Goal: Use online tool/utility: Utilize a website feature to perform a specific function

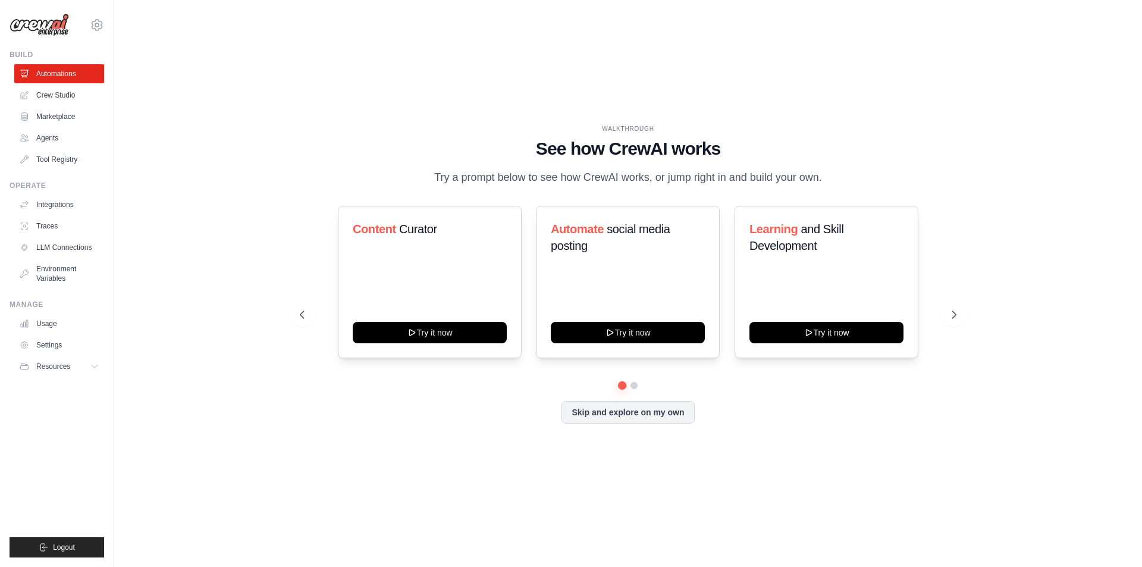
click at [353, 149] on h1 "See how CrewAI works" at bounding box center [628, 148] width 656 height 21
click at [389, 139] on h1 "See how CrewAI works" at bounding box center [628, 148] width 656 height 21
click at [43, 96] on link "Crew Studio" at bounding box center [60, 95] width 90 height 19
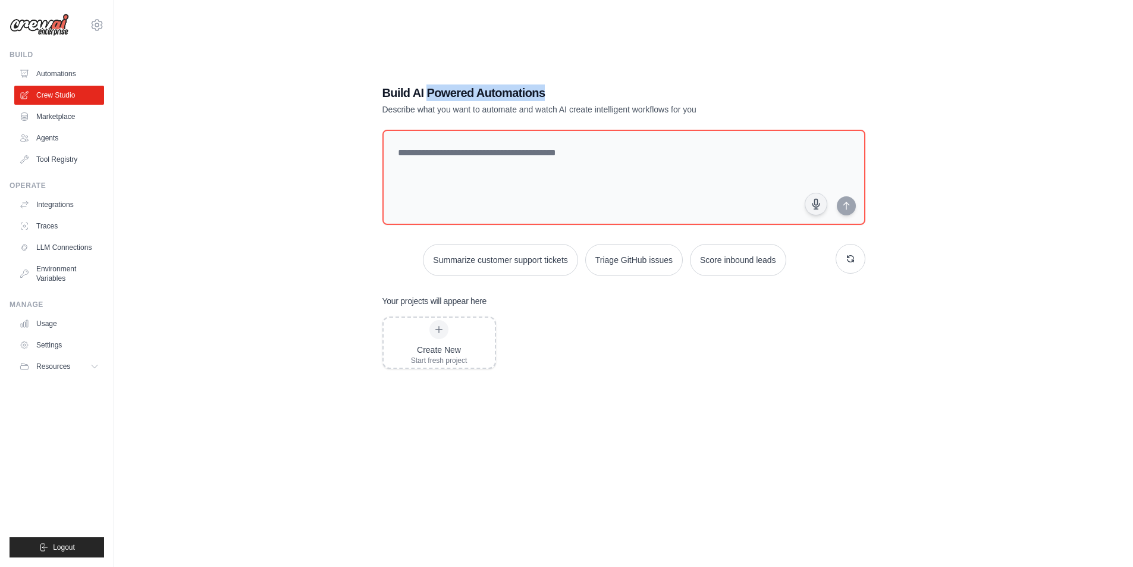
drag, startPoint x: 436, startPoint y: 92, endPoint x: 580, endPoint y: 92, distance: 143.9
click at [580, 92] on h1 "Build AI Powered Automations" at bounding box center [582, 92] width 400 height 17
click at [380, 113] on div "Build AI Powered Automations Describe what you want to automate and watch AI cr…" at bounding box center [623, 295] width 511 height 460
click at [441, 332] on icon at bounding box center [439, 330] width 10 height 10
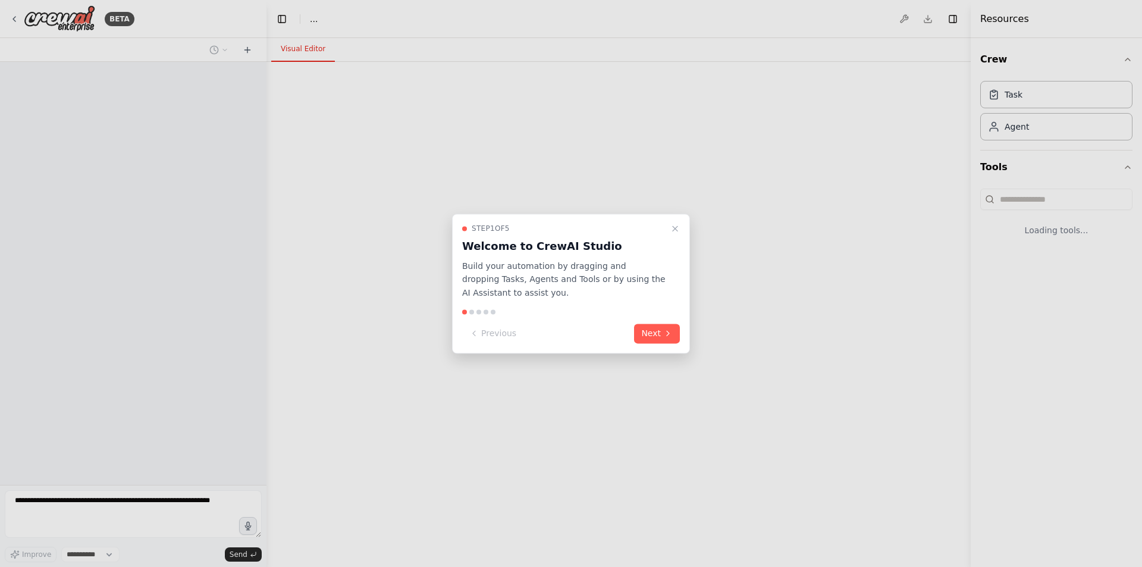
select select "****"
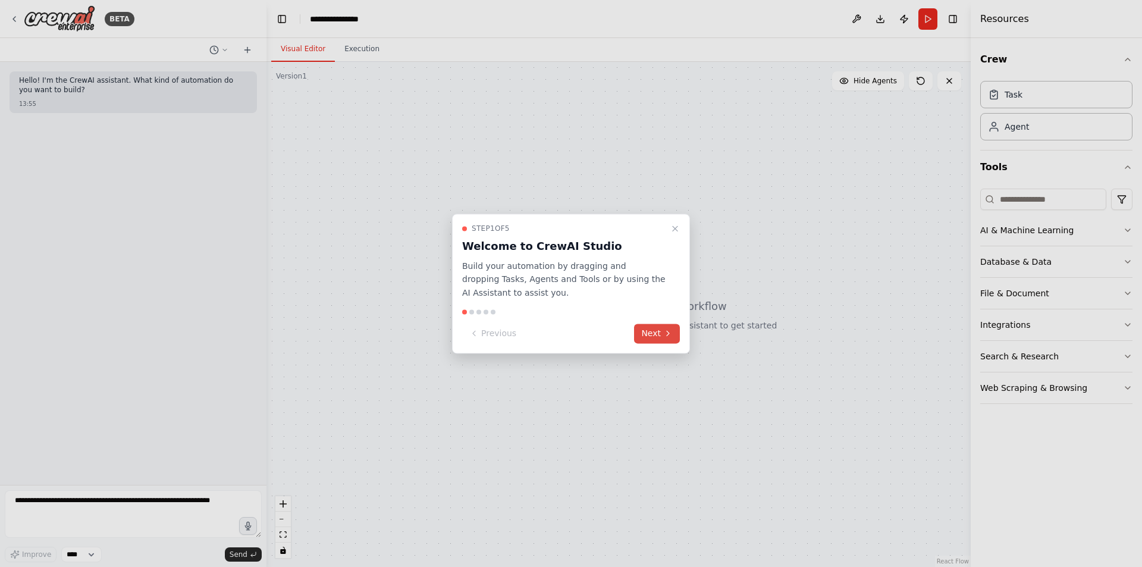
click at [650, 334] on button "Next" at bounding box center [657, 333] width 46 height 20
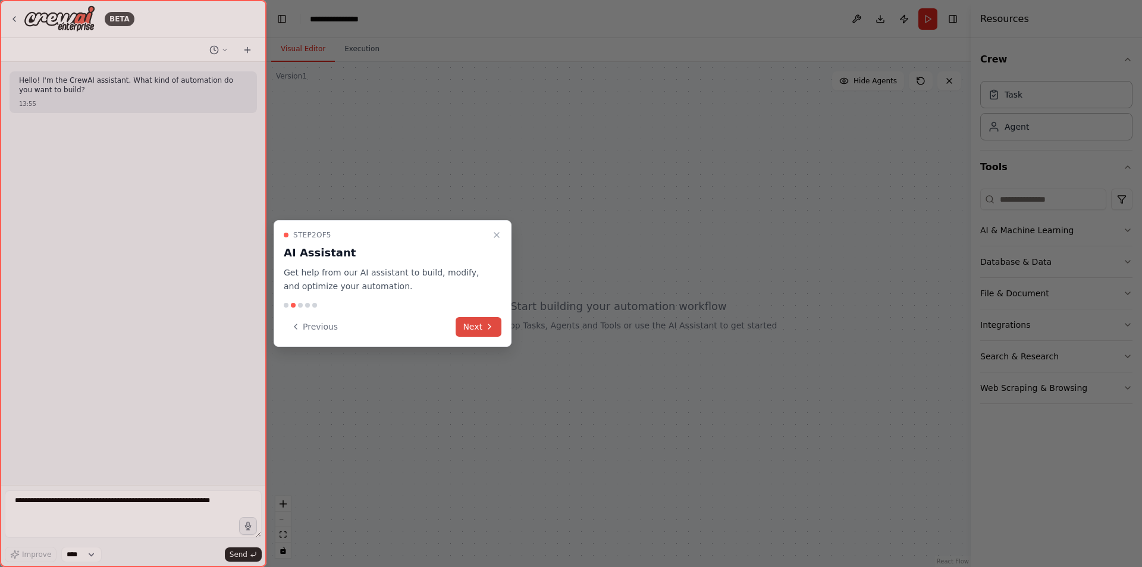
click at [480, 329] on button "Next" at bounding box center [478, 327] width 46 height 20
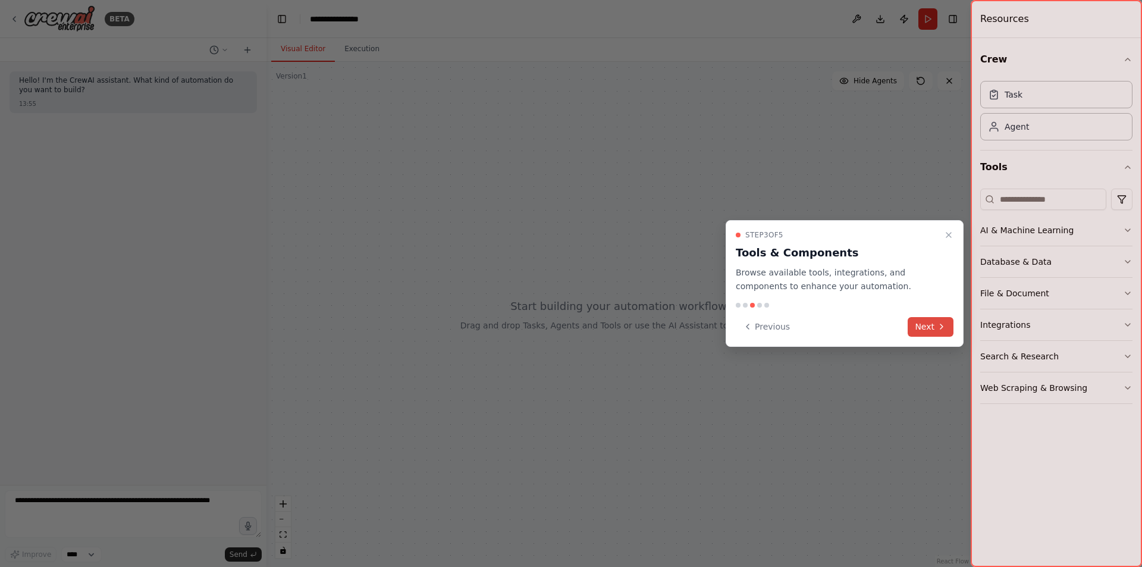
click at [931, 326] on button "Next" at bounding box center [930, 327] width 46 height 20
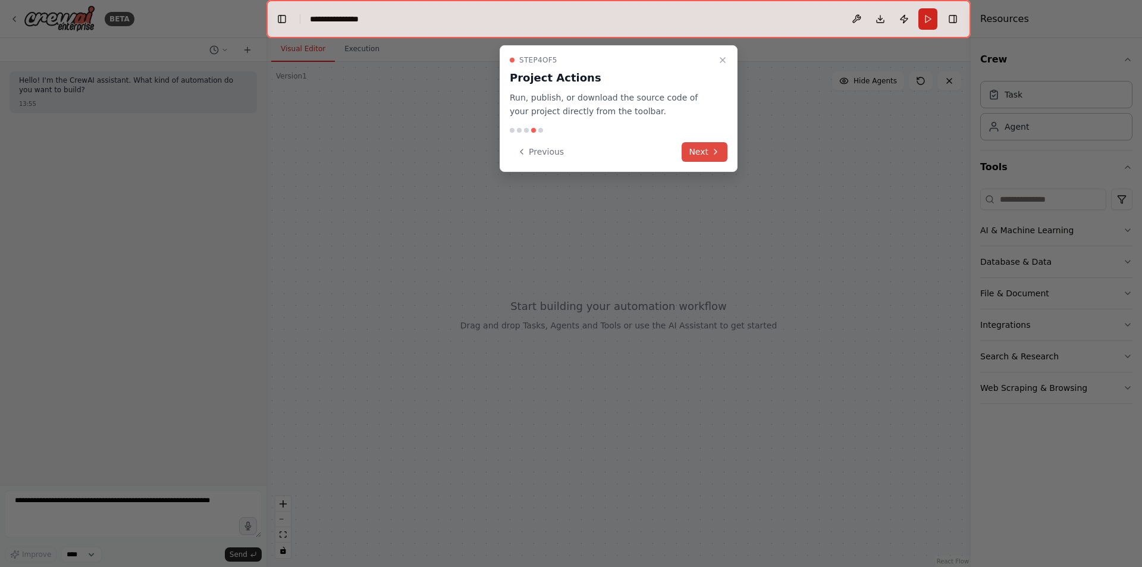
click at [703, 153] on button "Next" at bounding box center [704, 152] width 46 height 20
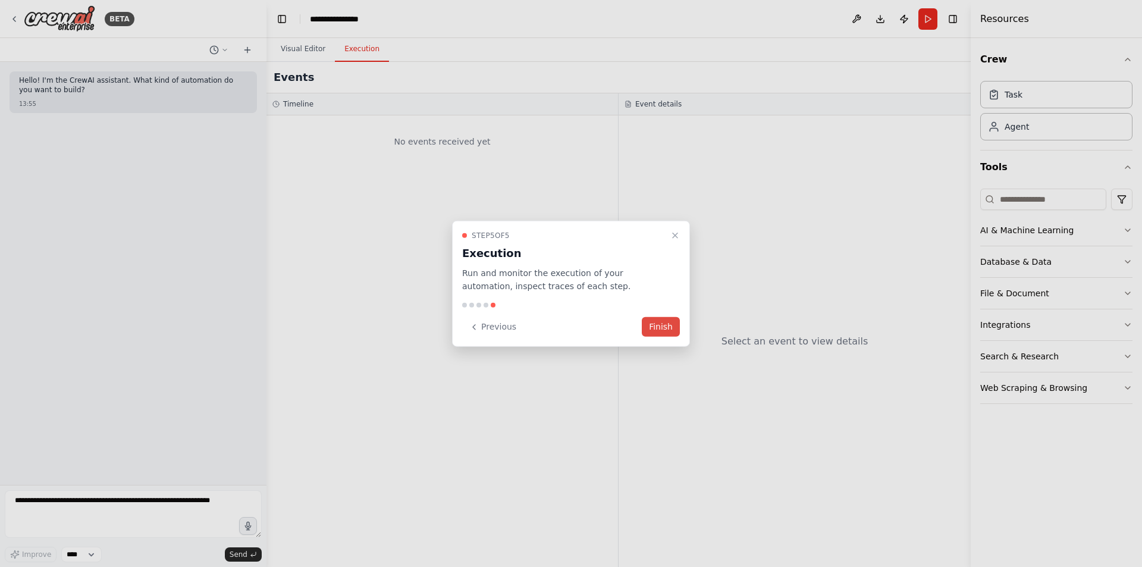
click at [662, 322] on button "Finish" at bounding box center [661, 327] width 38 height 20
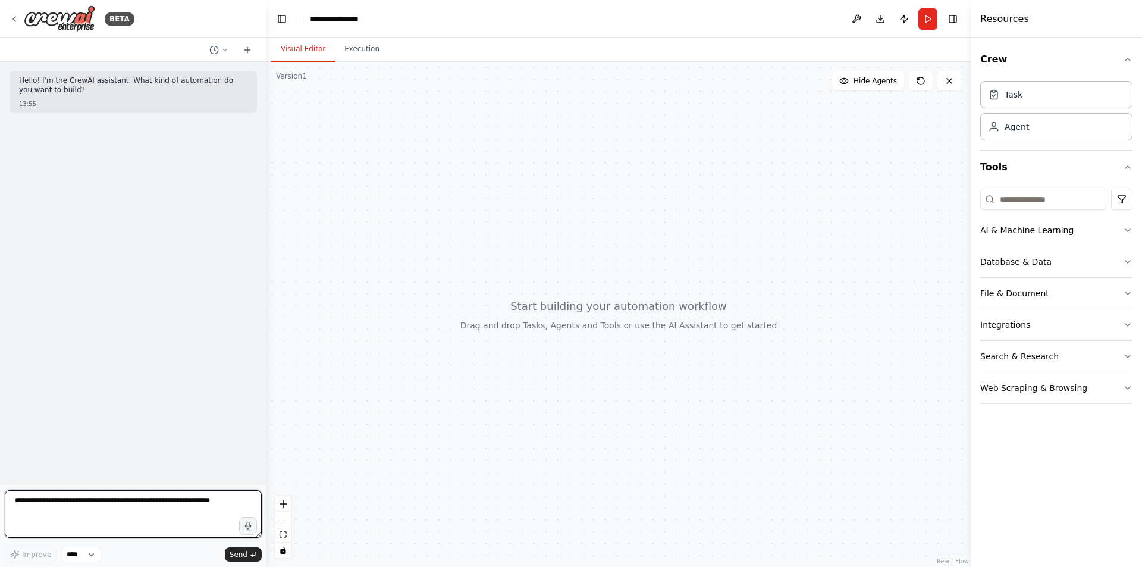
click at [121, 503] on textarea at bounding box center [133, 514] width 257 height 48
click at [881, 23] on button "Download" at bounding box center [879, 18] width 19 height 21
click at [168, 509] on textarea at bounding box center [133, 514] width 257 height 48
click at [138, 511] on textarea at bounding box center [133, 514] width 257 height 48
click at [139, 513] on textarea at bounding box center [133, 514] width 257 height 48
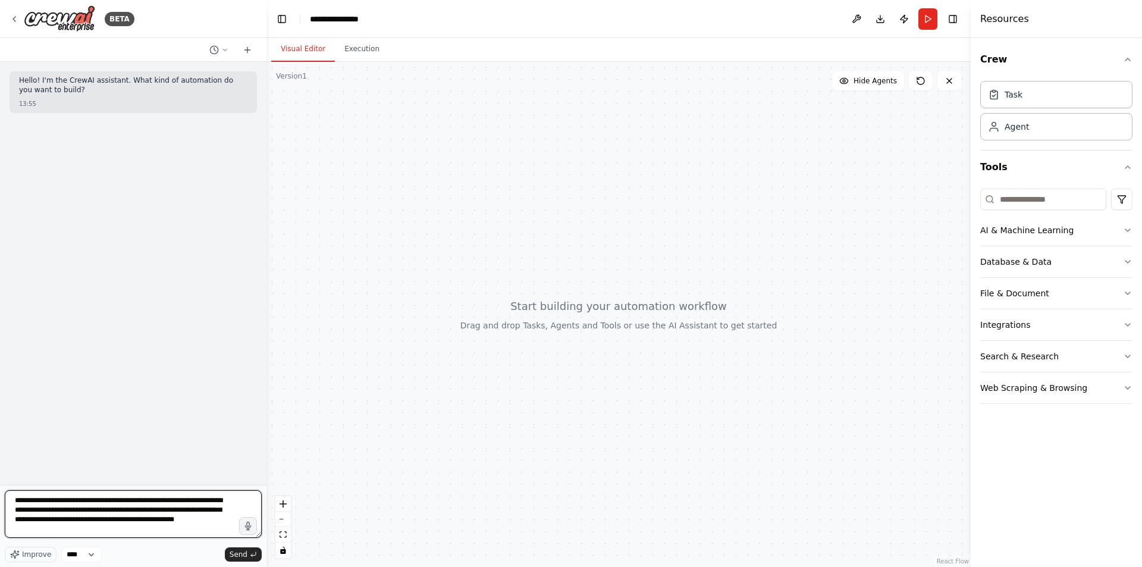
type textarea "**********"
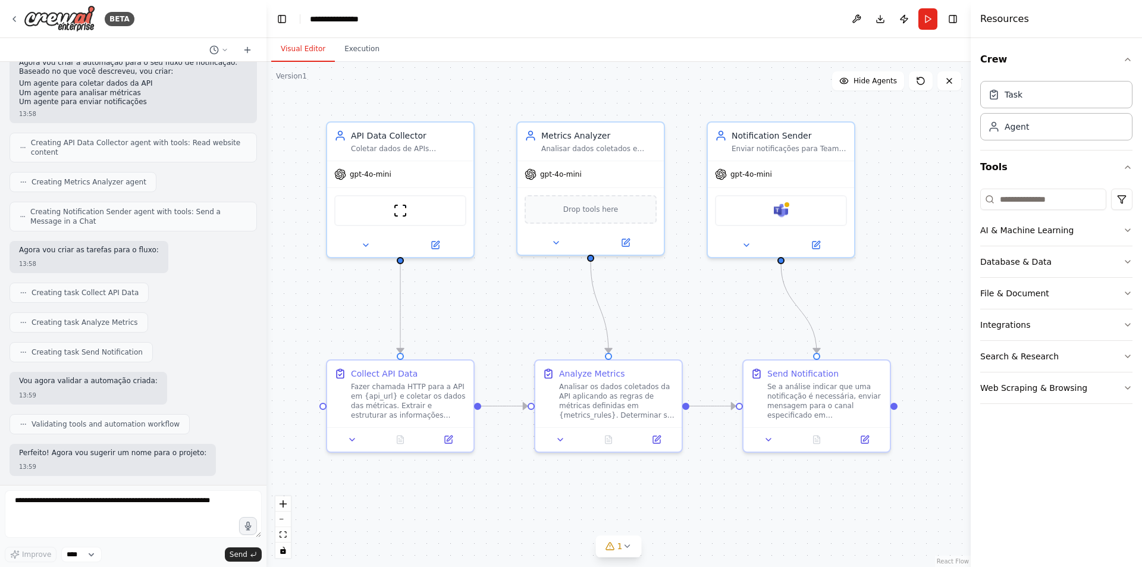
scroll to position [562, 0]
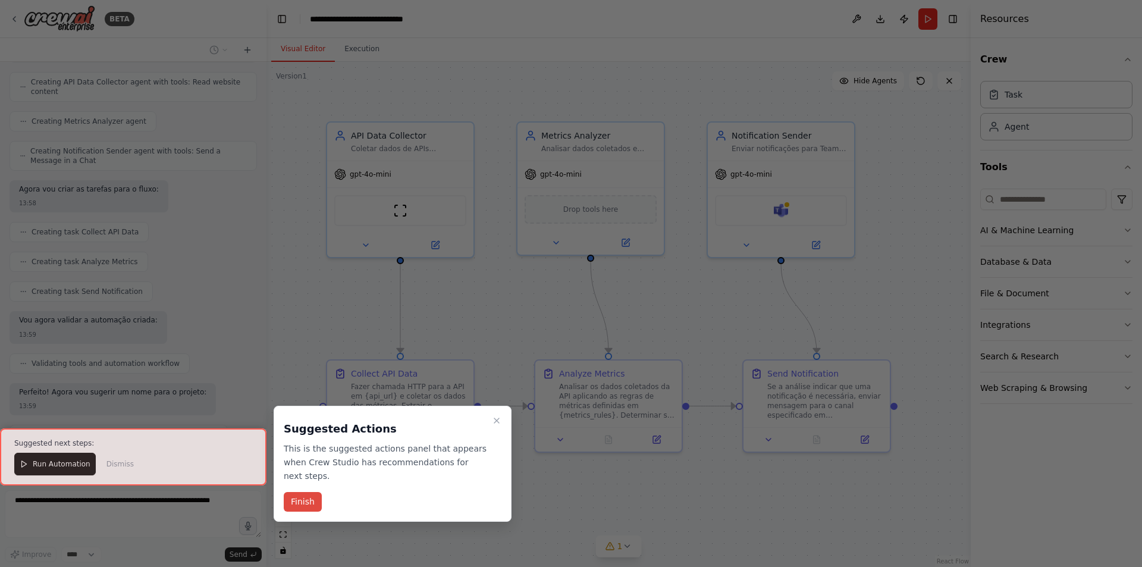
click at [301, 492] on button "Finish" at bounding box center [303, 502] width 38 height 20
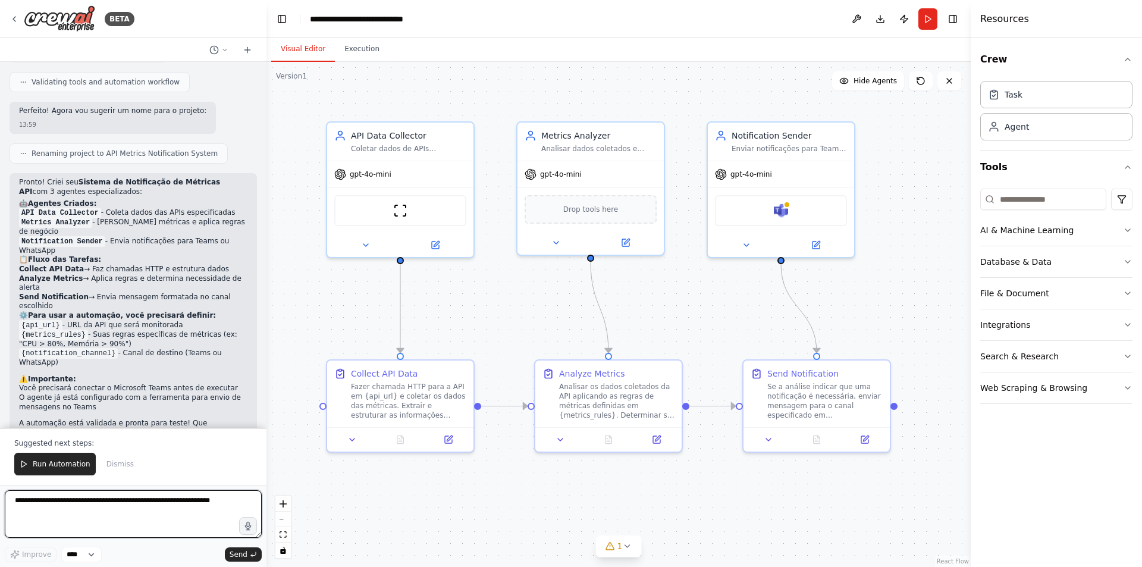
scroll to position [853, 0]
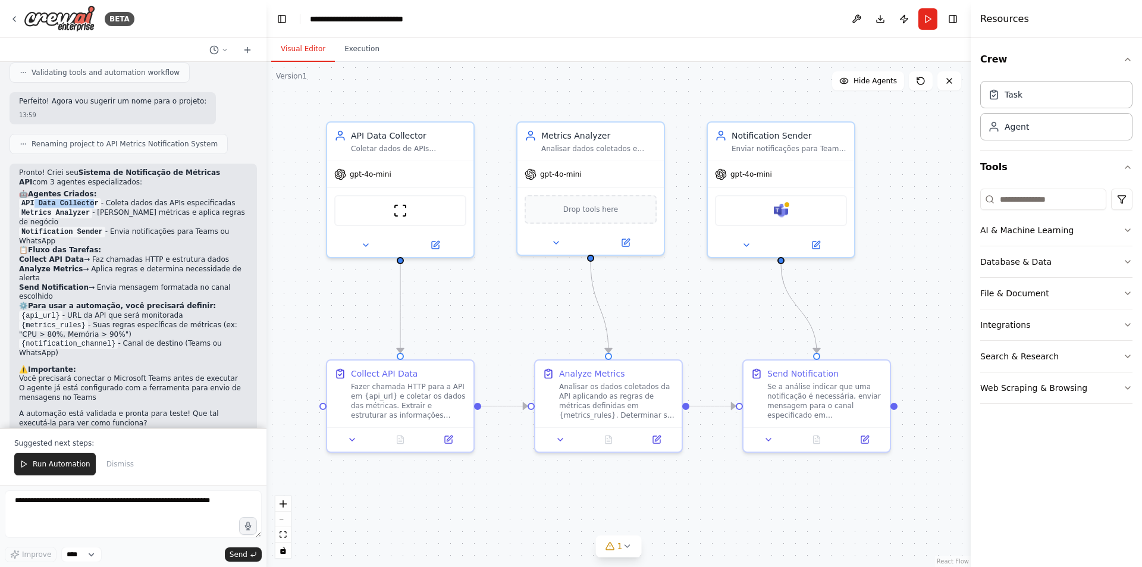
drag, startPoint x: 34, startPoint y: 202, endPoint x: 96, endPoint y: 204, distance: 61.9
click at [90, 204] on code "API Data Collector" at bounding box center [60, 203] width 82 height 11
drag, startPoint x: 26, startPoint y: 213, endPoint x: 216, endPoint y: 211, distance: 190.3
click at [216, 211] on li "Metrics Analyzer - Analisa métricas e aplica regras de negócio" at bounding box center [133, 217] width 228 height 19
drag, startPoint x: 104, startPoint y: 221, endPoint x: 209, endPoint y: 221, distance: 105.2
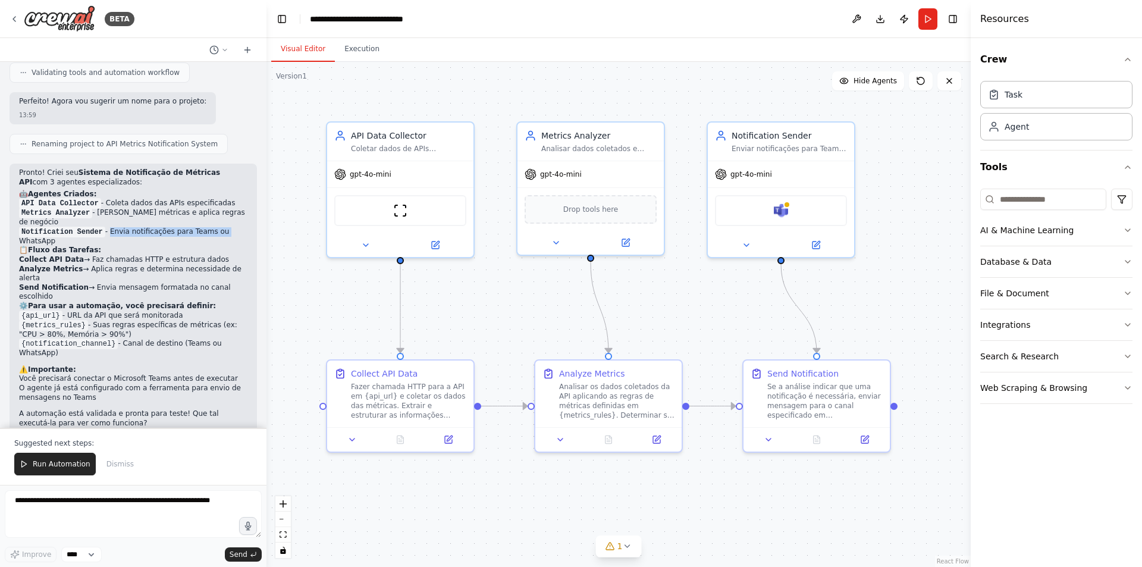
click at [209, 227] on li "Notification Sender - Envia notificações para Teams ou WhatsApp" at bounding box center [133, 236] width 228 height 19
click at [427, 143] on div "Coletar dados de APIs especificadas e extrair métricas relevantes para análise.…" at bounding box center [408, 147] width 115 height 10
click at [432, 238] on icon at bounding box center [435, 243] width 10 height 10
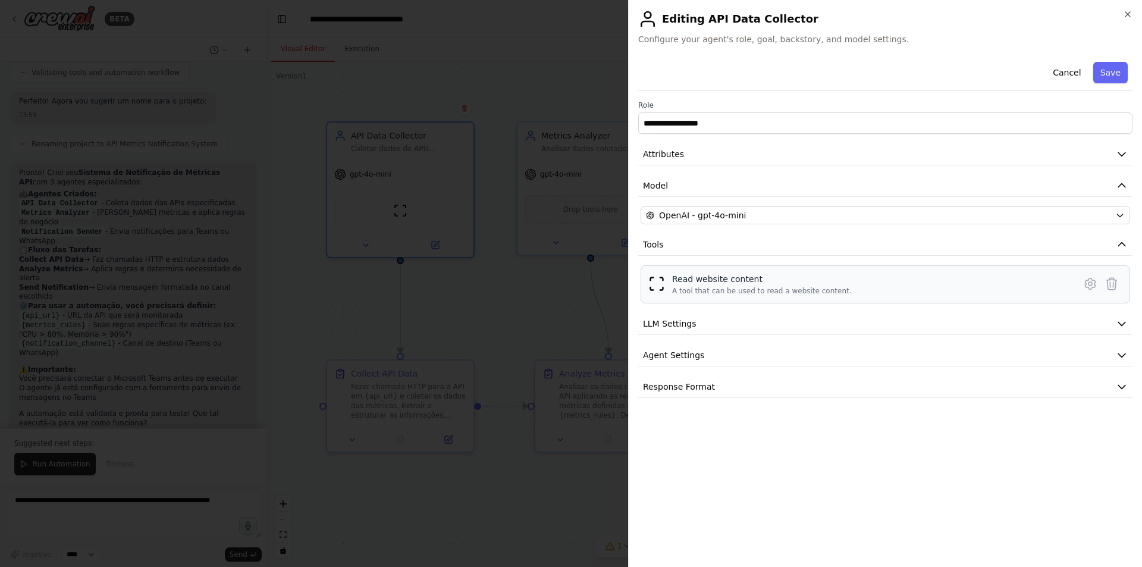
click at [865, 284] on div "Read website content A tool that can be used to read a website content." at bounding box center [872, 284] width 400 height 23
click at [722, 287] on div "A tool that can be used to read a website content." at bounding box center [762, 291] width 180 height 10
click at [722, 288] on div "A tool that can be used to read a website content." at bounding box center [762, 291] width 180 height 10
click at [828, 292] on div "A tool that can be used to read a website content." at bounding box center [762, 291] width 180 height 10
click at [1091, 285] on icon at bounding box center [1090, 284] width 4 height 4
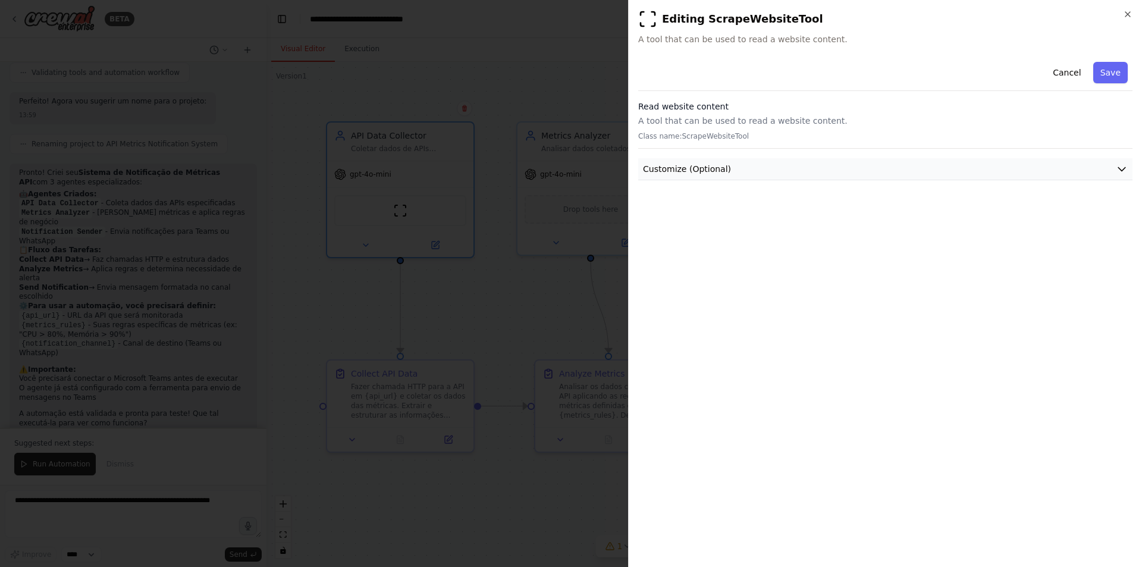
click at [722, 171] on span "Customize (Optional)" at bounding box center [687, 169] width 88 height 12
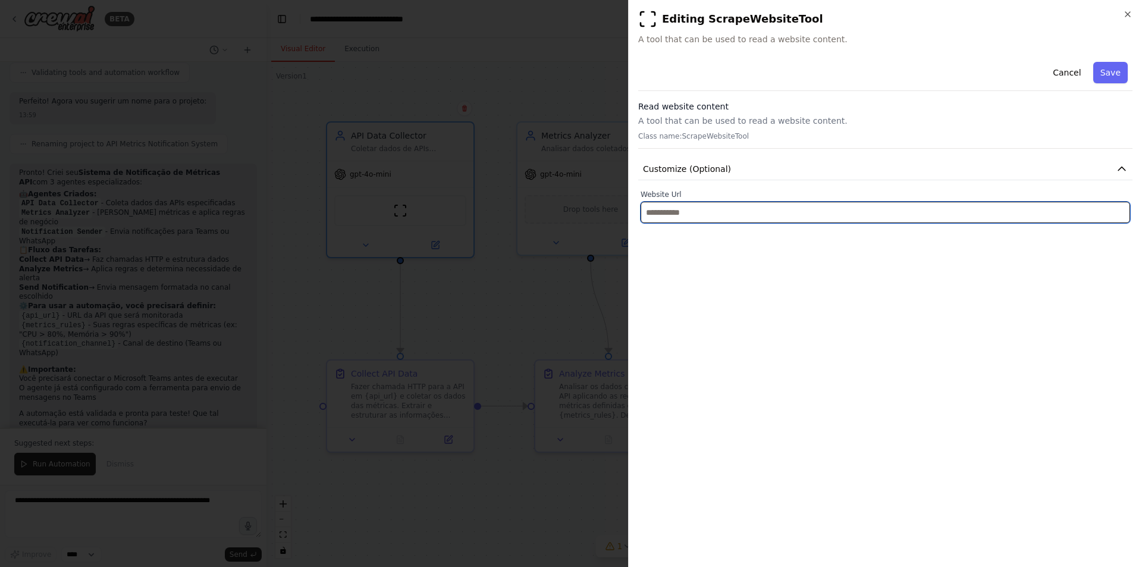
click at [720, 210] on input "text" at bounding box center [884, 212] width 489 height 21
paste input "**********"
type input "**********"
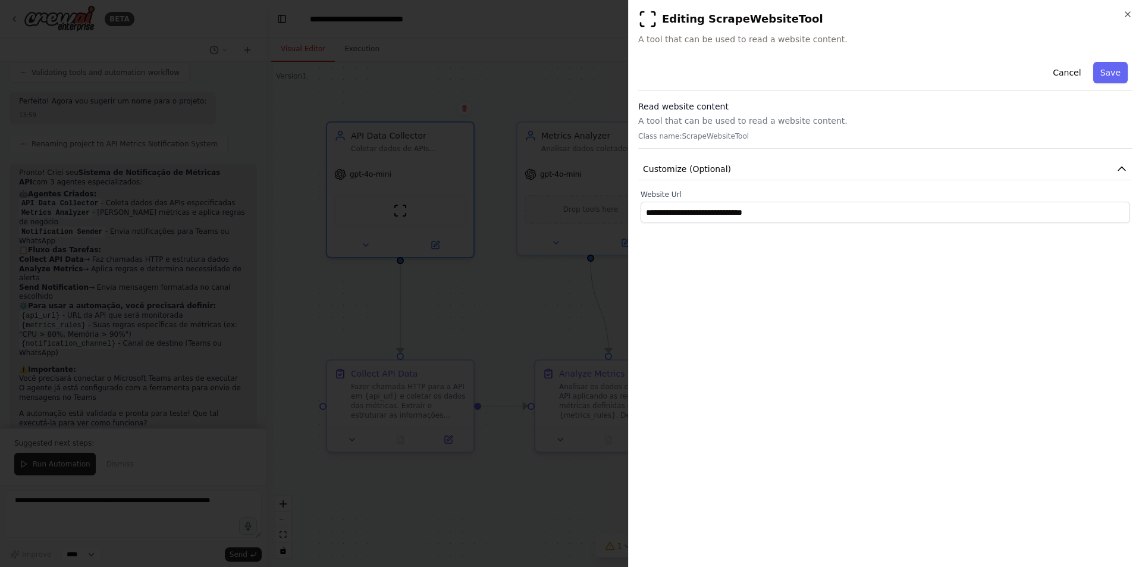
click at [734, 273] on div "**********" at bounding box center [885, 307] width 494 height 500
click at [1111, 69] on button "Save" at bounding box center [1110, 72] width 34 height 21
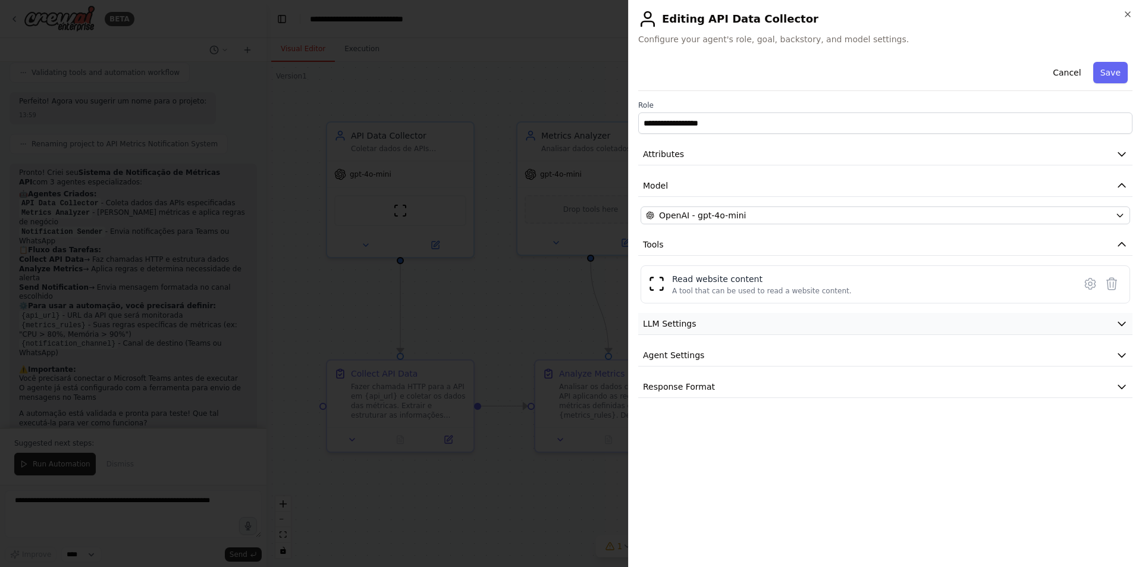
click at [671, 322] on span "LLM Settings" at bounding box center [670, 324] width 54 height 12
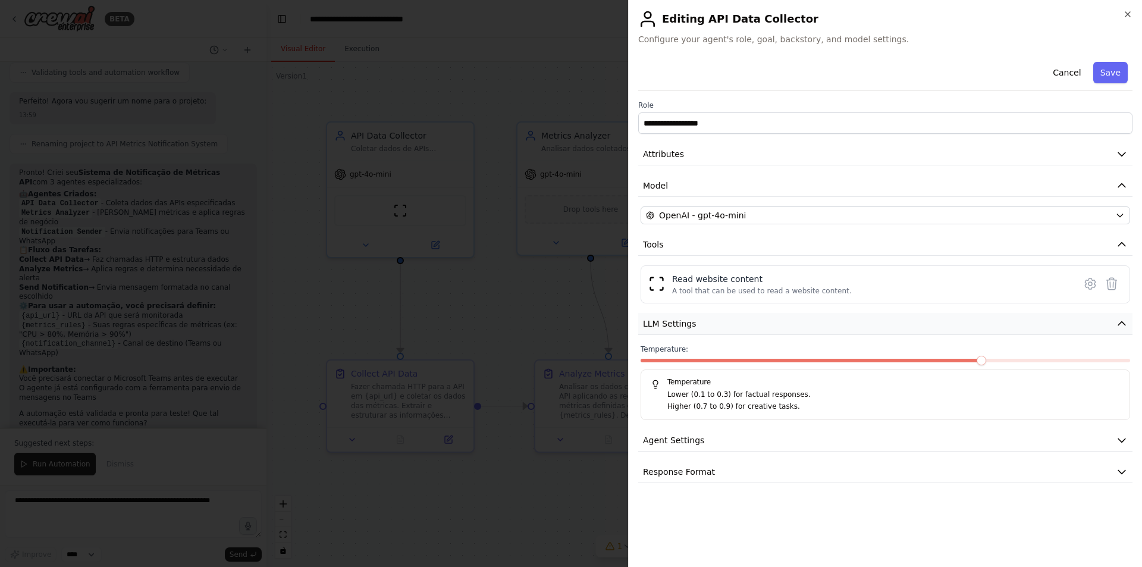
click at [667, 320] on span "LLM Settings" at bounding box center [670, 324] width 54 height 12
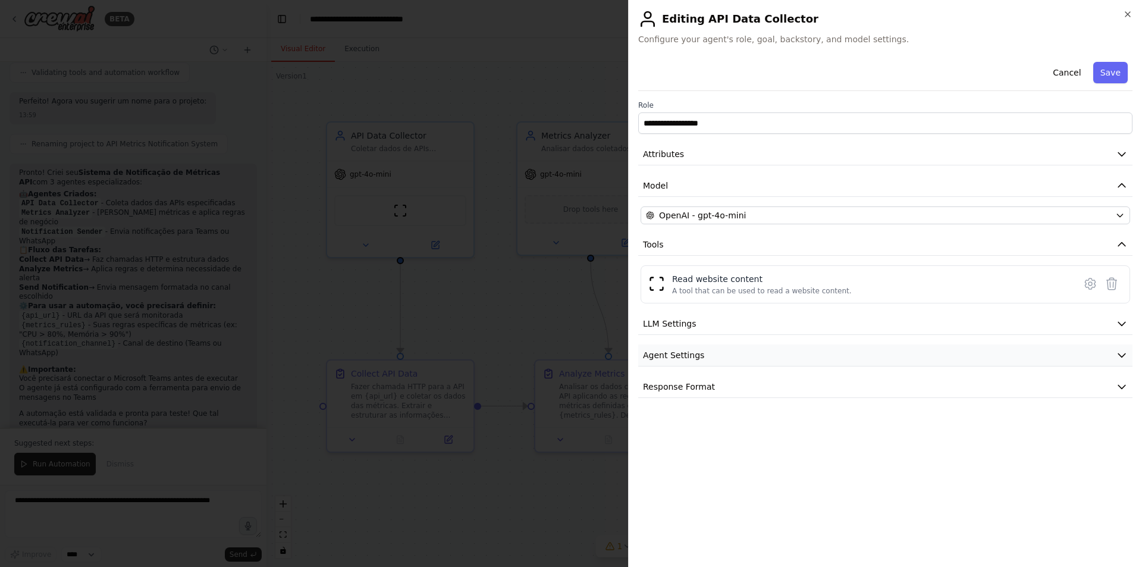
click at [673, 356] on span "Agent Settings" at bounding box center [673, 355] width 61 height 12
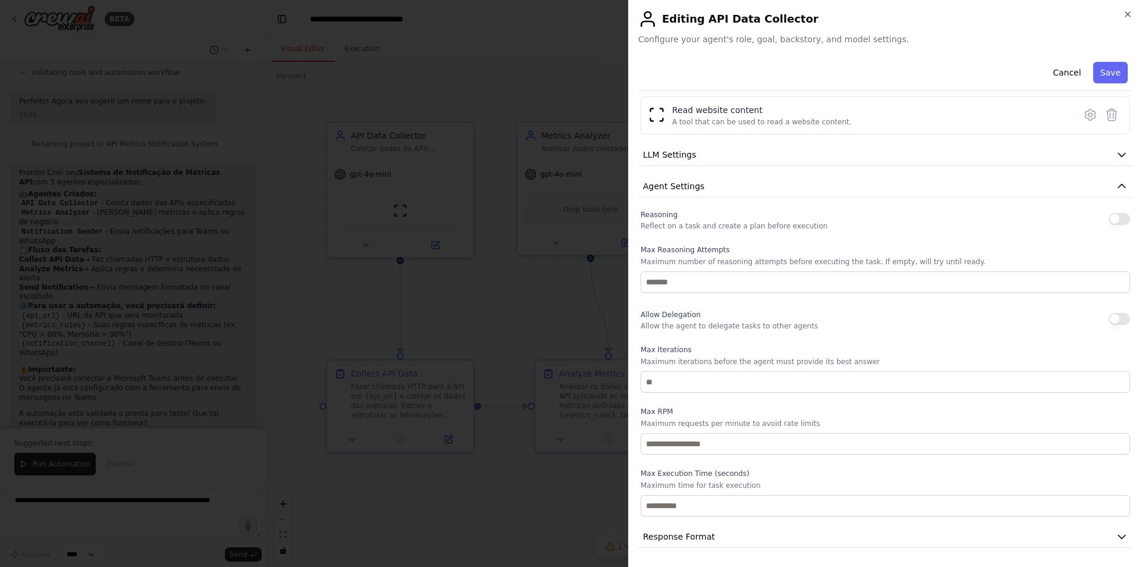
scroll to position [0, 0]
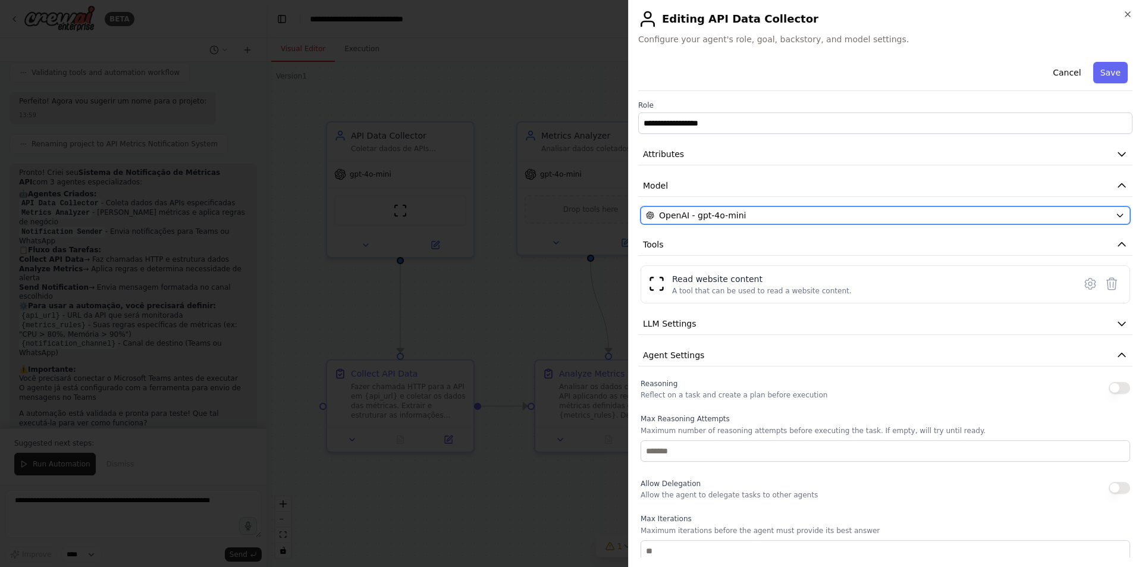
click at [716, 218] on span "OpenAI - gpt-4o-mini" at bounding box center [702, 215] width 87 height 12
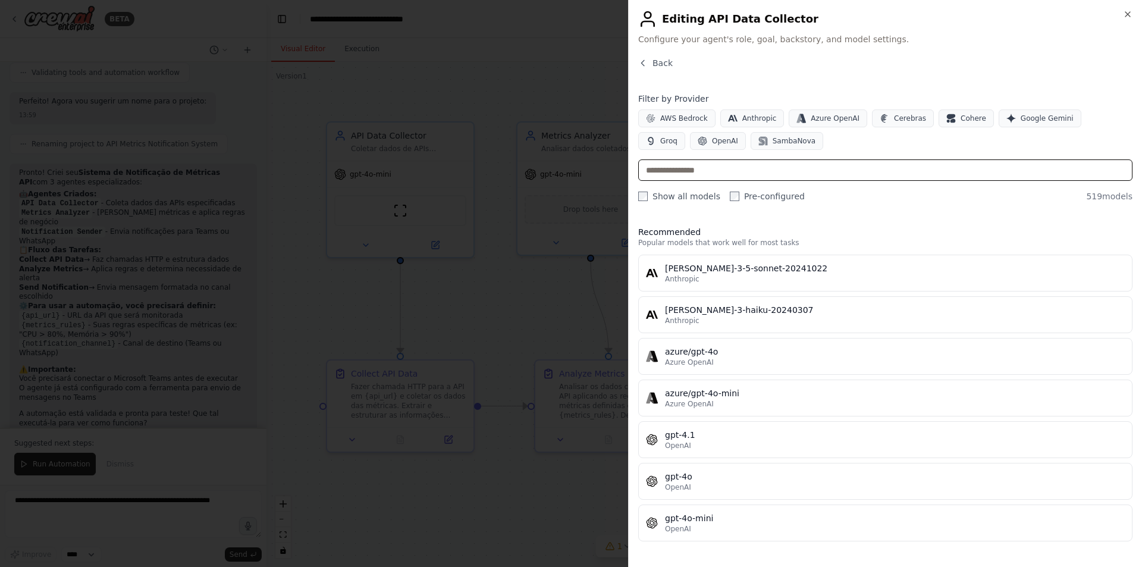
click at [683, 174] on input "text" at bounding box center [885, 169] width 494 height 21
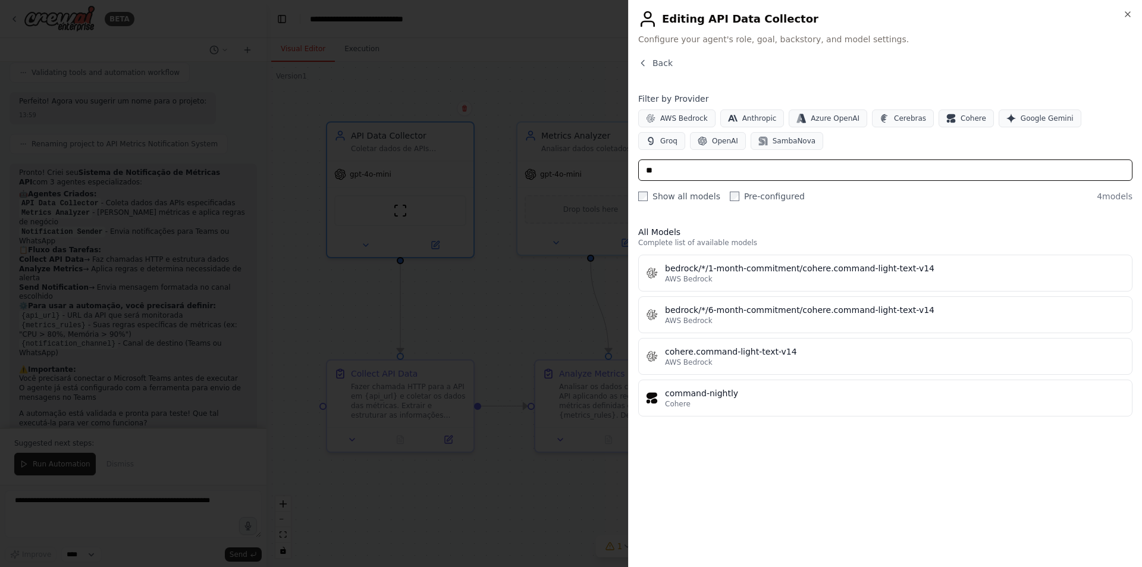
type input "*"
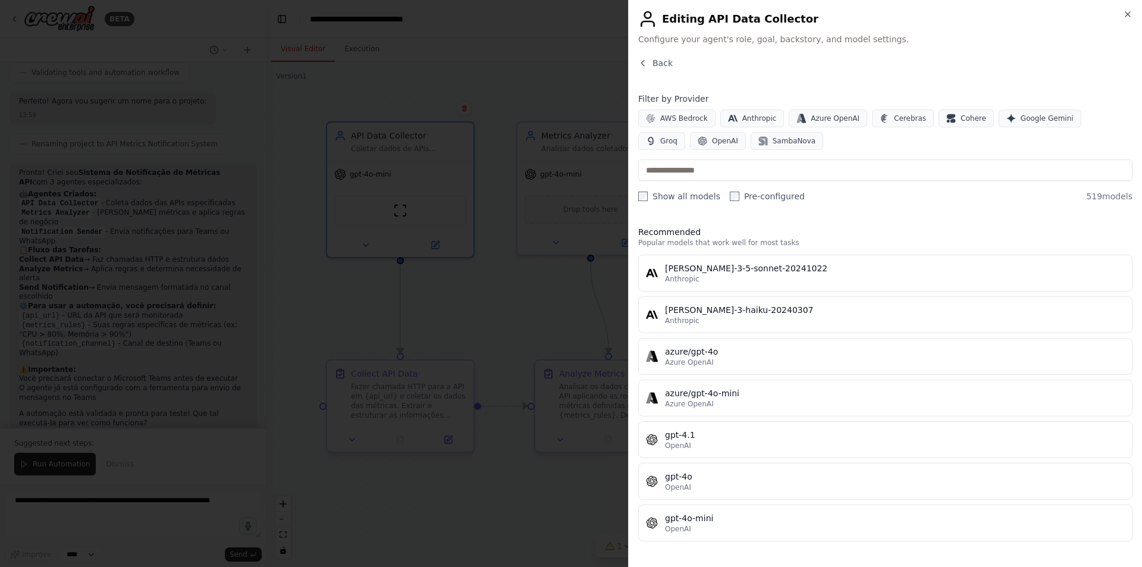
click at [786, 46] on div "Close Editing API Data Collector Configure your agent's role, goal, backstory, …" at bounding box center [885, 283] width 514 height 567
click at [642, 61] on icon "button" at bounding box center [643, 63] width 10 height 10
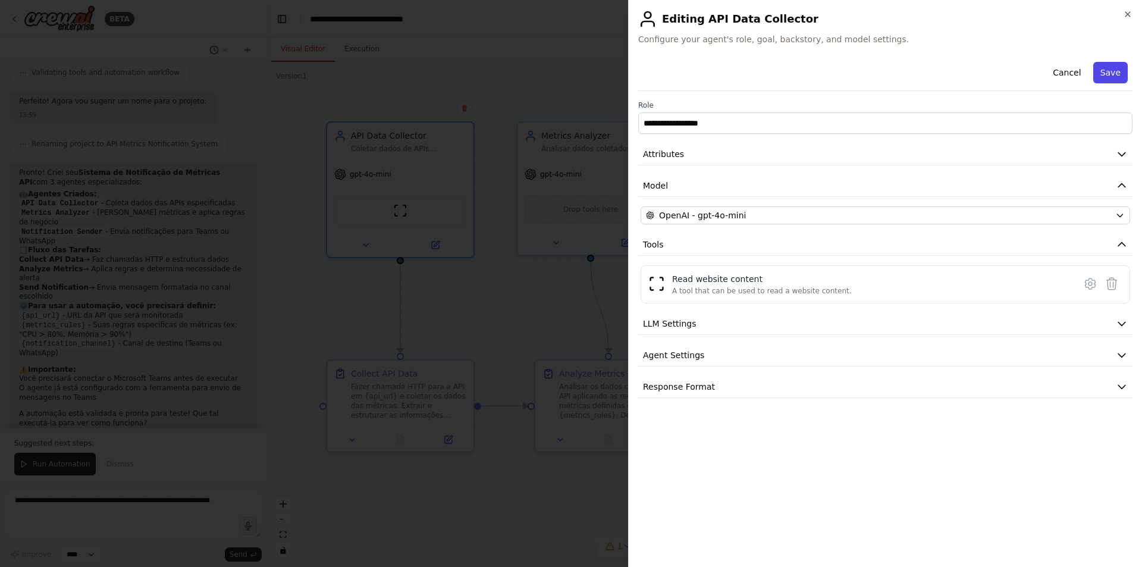
click at [1117, 68] on button "Save" at bounding box center [1110, 72] width 34 height 21
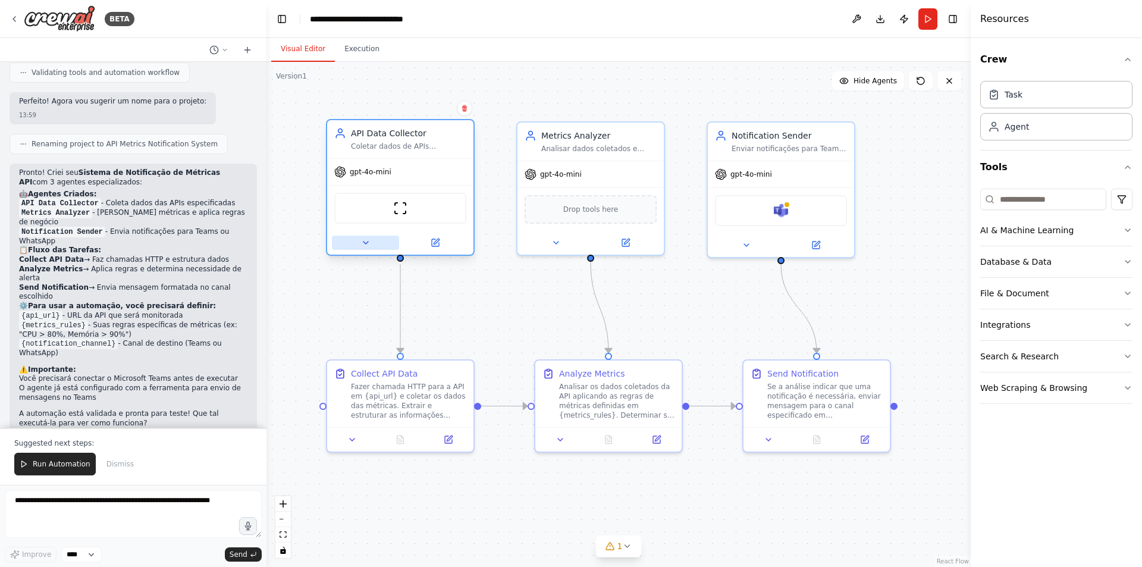
click at [366, 243] on icon at bounding box center [365, 242] width 5 height 2
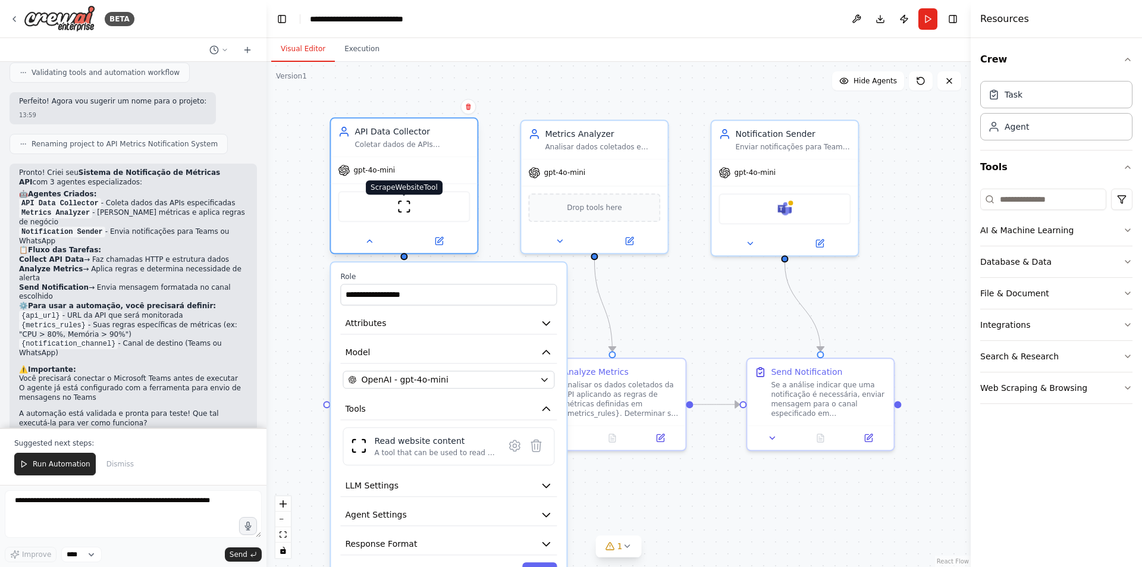
click at [401, 209] on img at bounding box center [404, 206] width 14 height 14
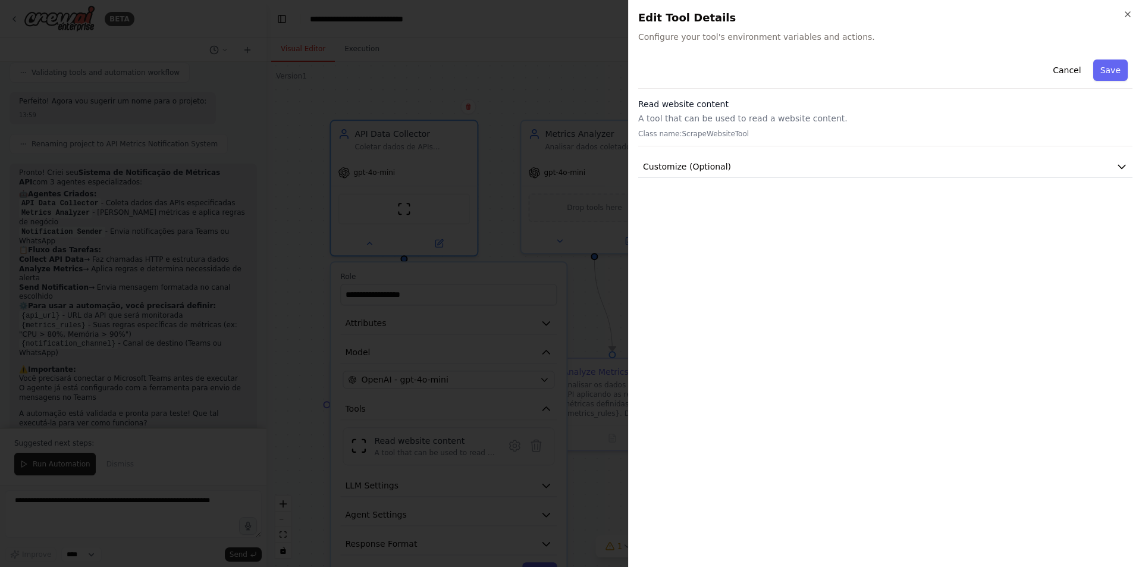
click at [708, 111] on div "Read website content A tool that can be used to read a website content. Class n…" at bounding box center [885, 122] width 494 height 48
click at [698, 166] on span "Customize (Optional)" at bounding box center [687, 167] width 88 height 12
click at [1113, 66] on button "Save" at bounding box center [1110, 69] width 34 height 21
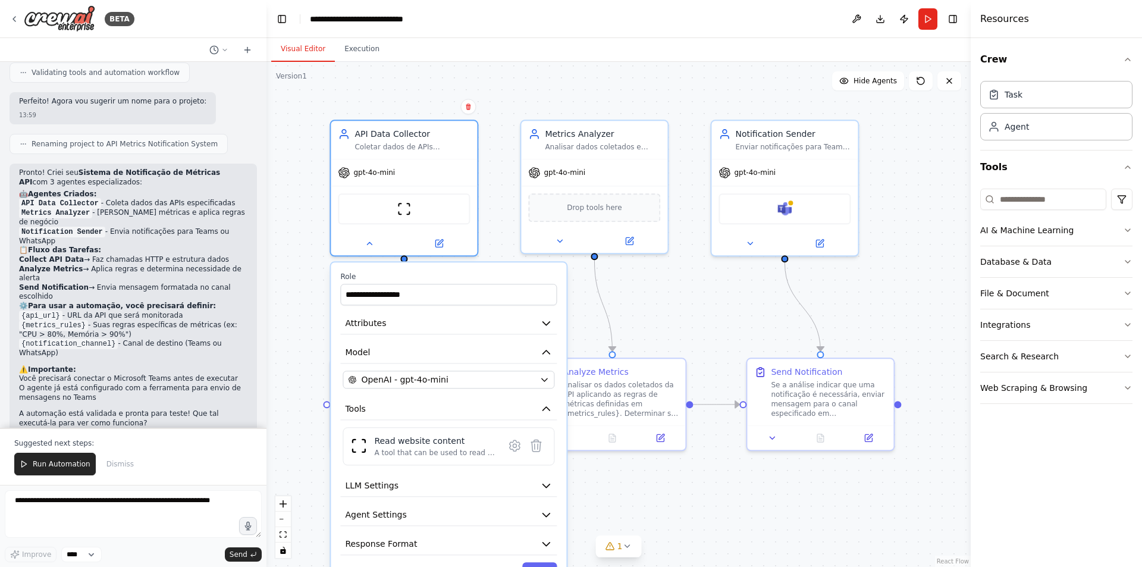
click at [543, 90] on div ".deletable-edge-delete-btn { width: 20px; height: 20px; border: 0px solid #ffff…" at bounding box center [618, 314] width 704 height 505
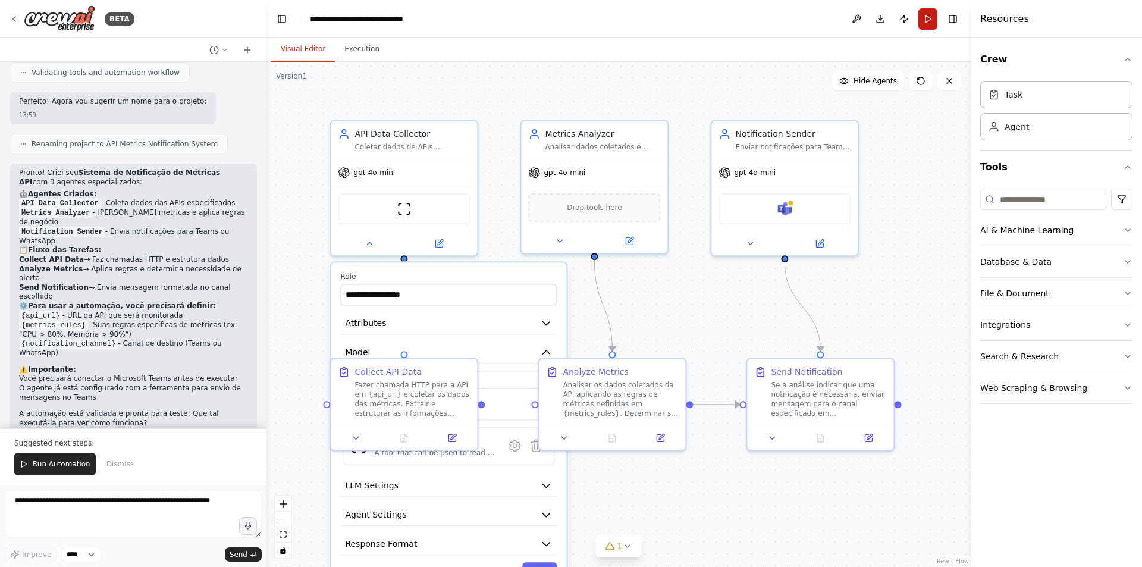
click at [928, 22] on button "Run" at bounding box center [927, 18] width 19 height 21
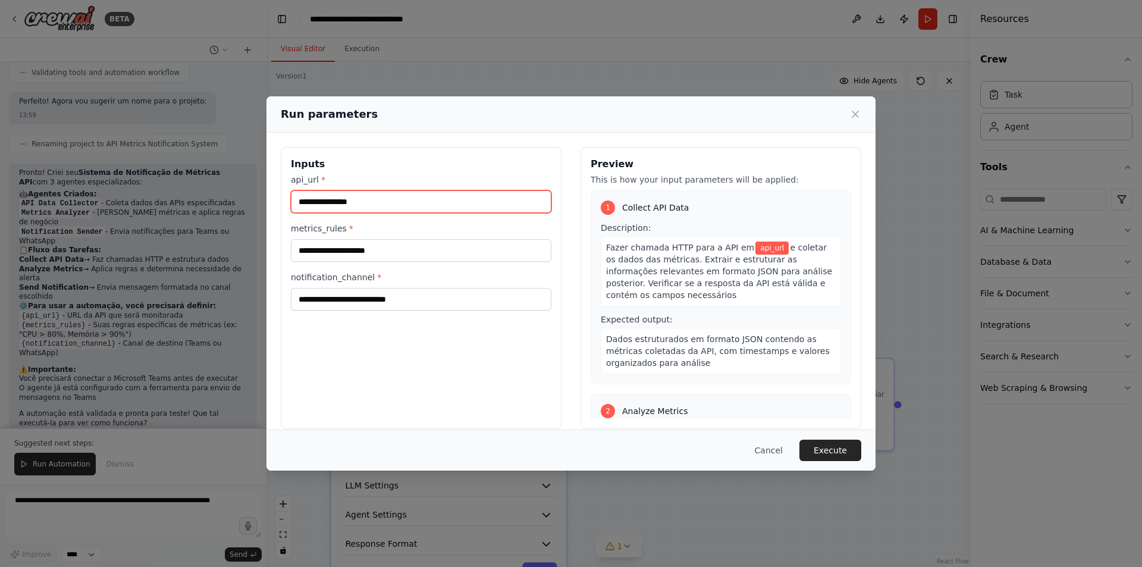
click at [332, 199] on input "api_url *" at bounding box center [421, 201] width 260 height 23
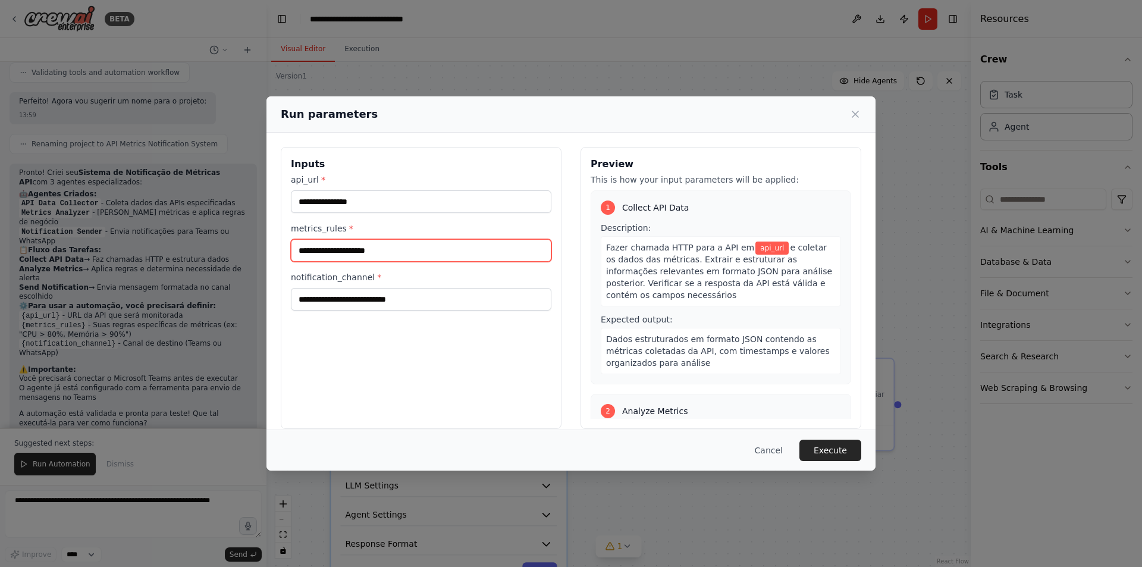
click at [352, 253] on input "metrics_rules *" at bounding box center [421, 250] width 260 height 23
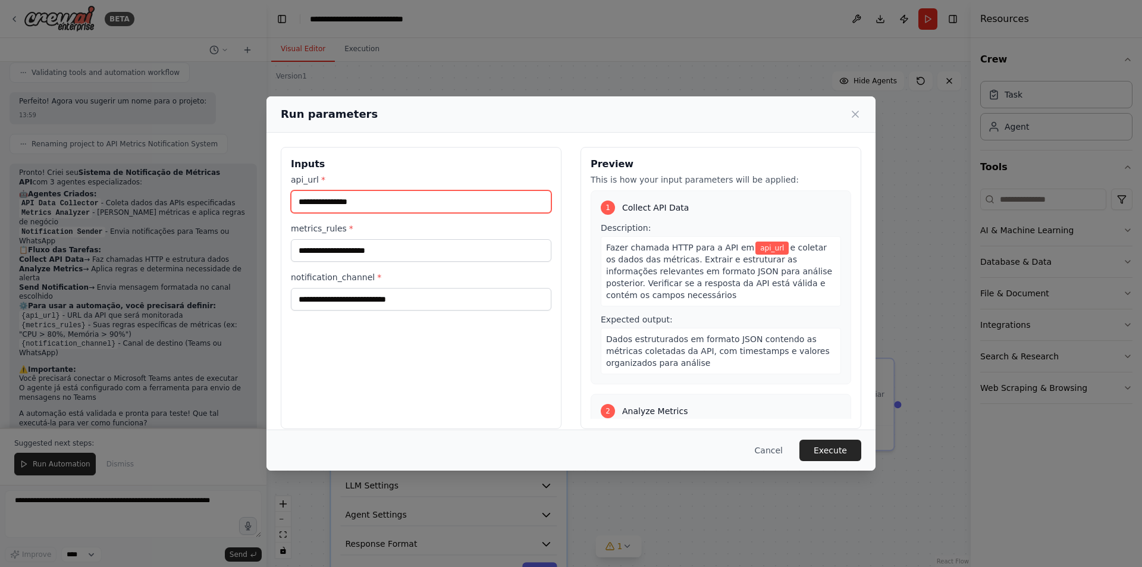
click at [354, 204] on input "api_url *" at bounding box center [421, 201] width 260 height 23
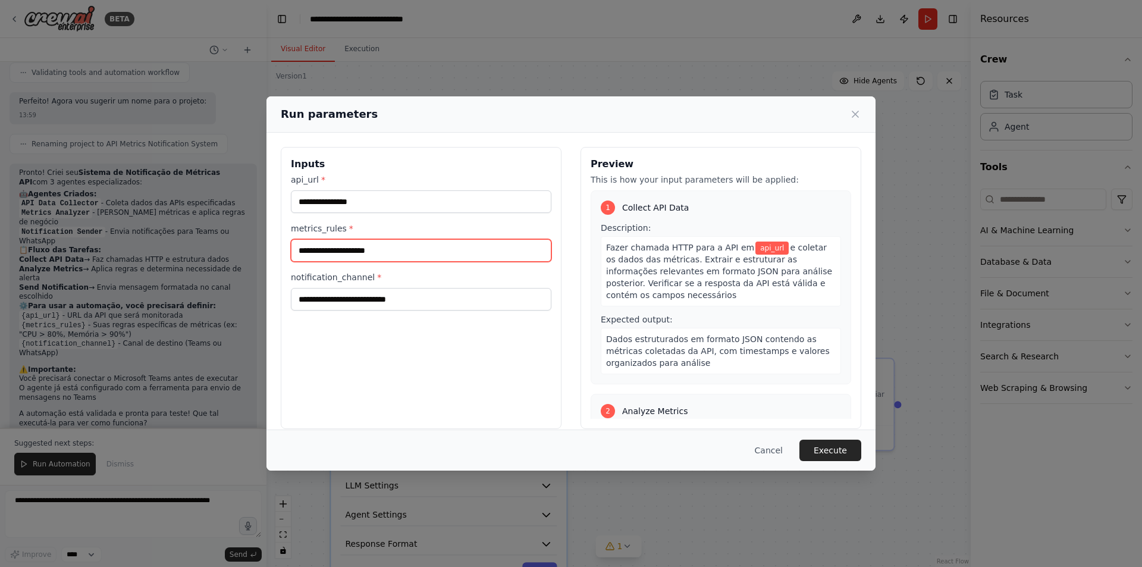
click at [356, 250] on input "metrics_rules *" at bounding box center [421, 250] width 260 height 23
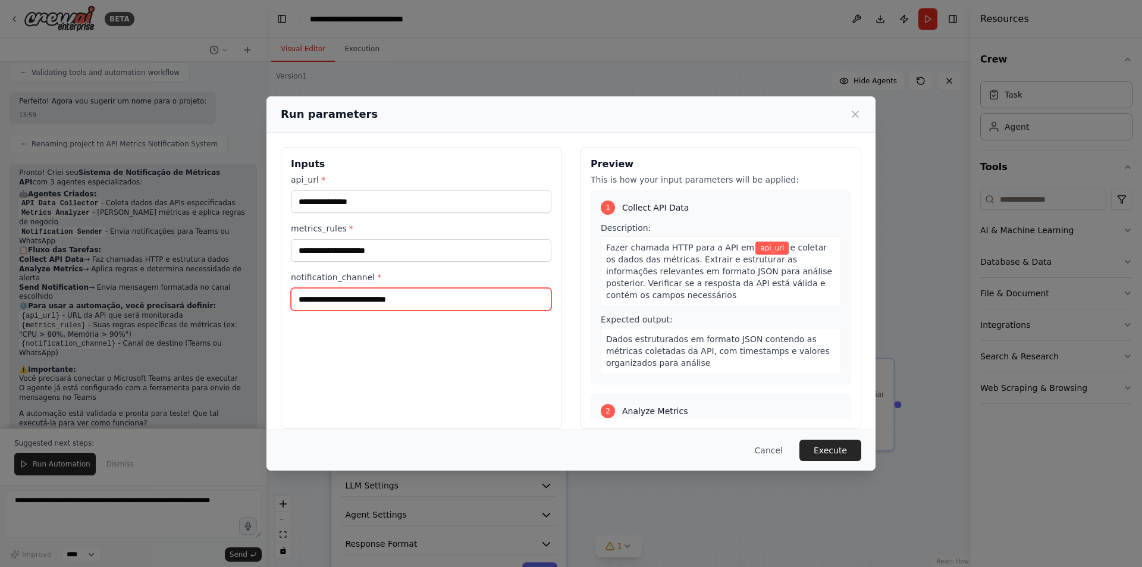
click at [348, 296] on input "notification_channel *" at bounding box center [421, 299] width 260 height 23
click at [328, 300] on input "notification_channel *" at bounding box center [421, 299] width 260 height 23
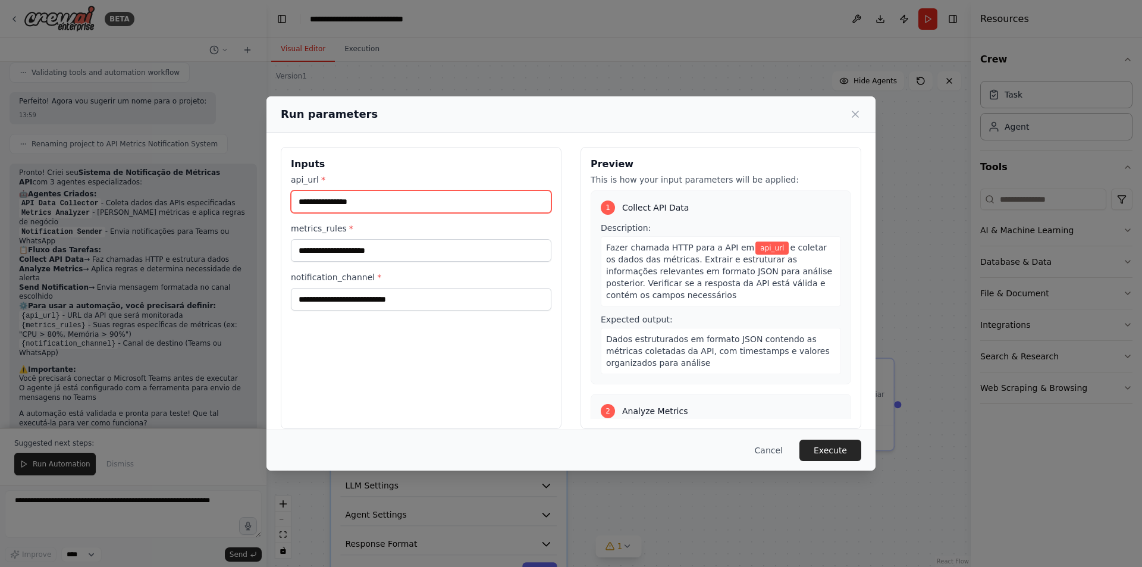
click at [330, 192] on input "api_url *" at bounding box center [421, 201] width 260 height 23
click at [345, 196] on input "api_url *" at bounding box center [421, 201] width 260 height 23
click at [345, 202] on input "api_url *" at bounding box center [421, 201] width 260 height 23
click at [351, 206] on input "api_url *" at bounding box center [421, 201] width 260 height 23
paste input "**********"
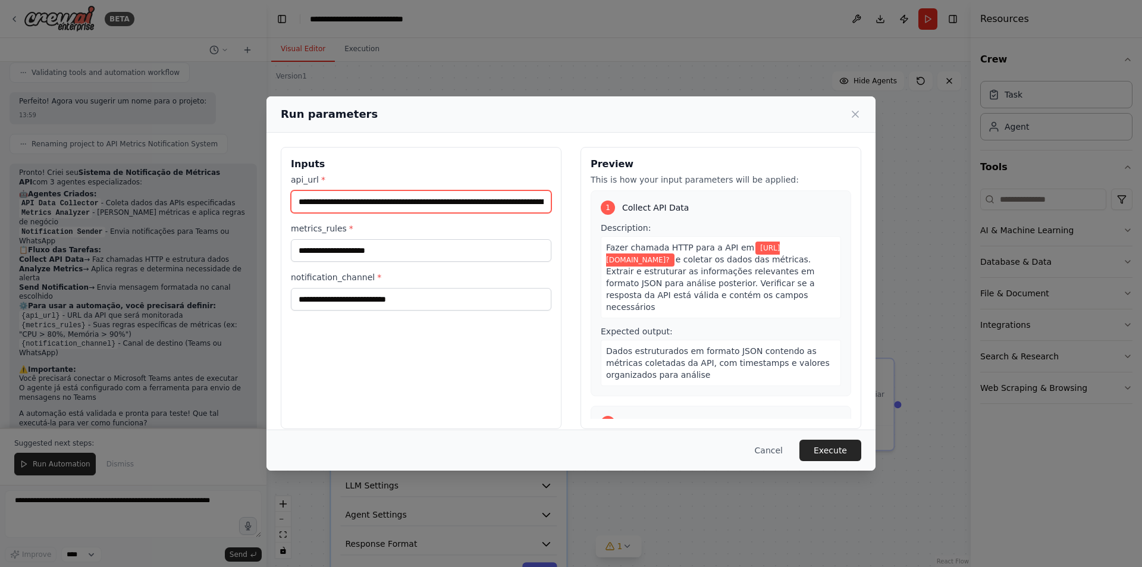
scroll to position [0, 135]
type input "**********"
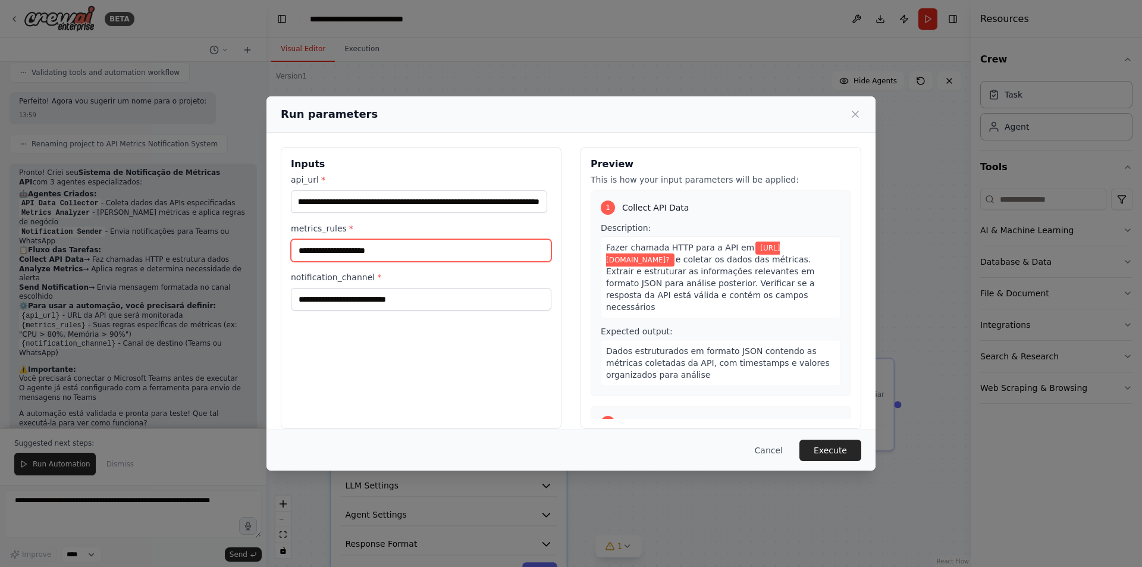
scroll to position [0, 0]
click at [382, 251] on input "metrics_rules *" at bounding box center [421, 250] width 260 height 23
click at [404, 227] on label "metrics_rules *" at bounding box center [421, 228] width 260 height 12
click at [404, 239] on input "metrics_rules *" at bounding box center [421, 250] width 260 height 23
click at [357, 254] on input "metrics_rules *" at bounding box center [421, 250] width 260 height 23
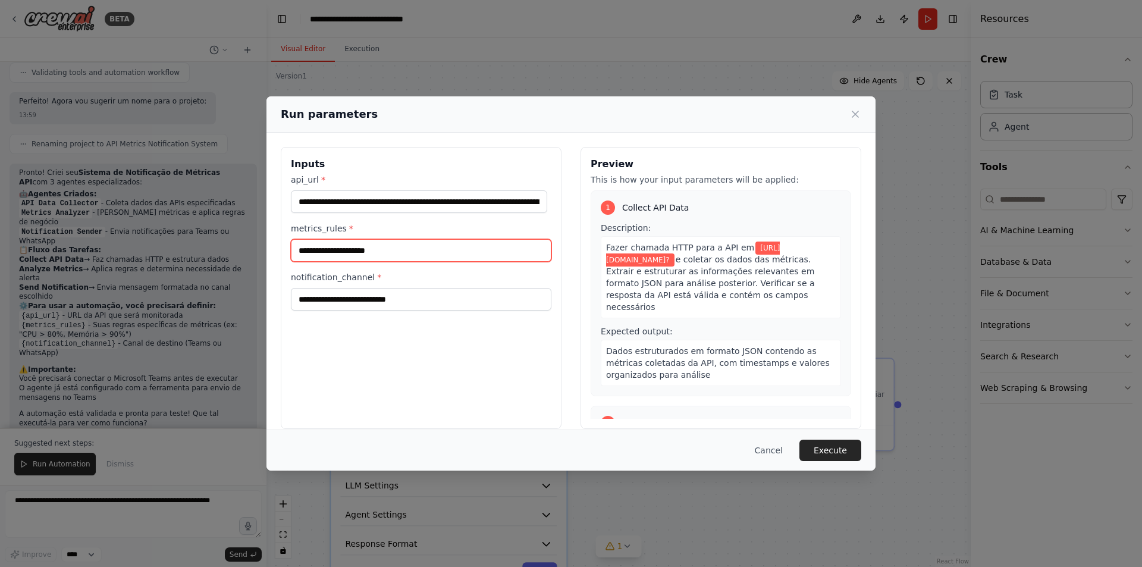
click at [357, 254] on input "metrics_rules *" at bounding box center [421, 250] width 260 height 23
type input "*"
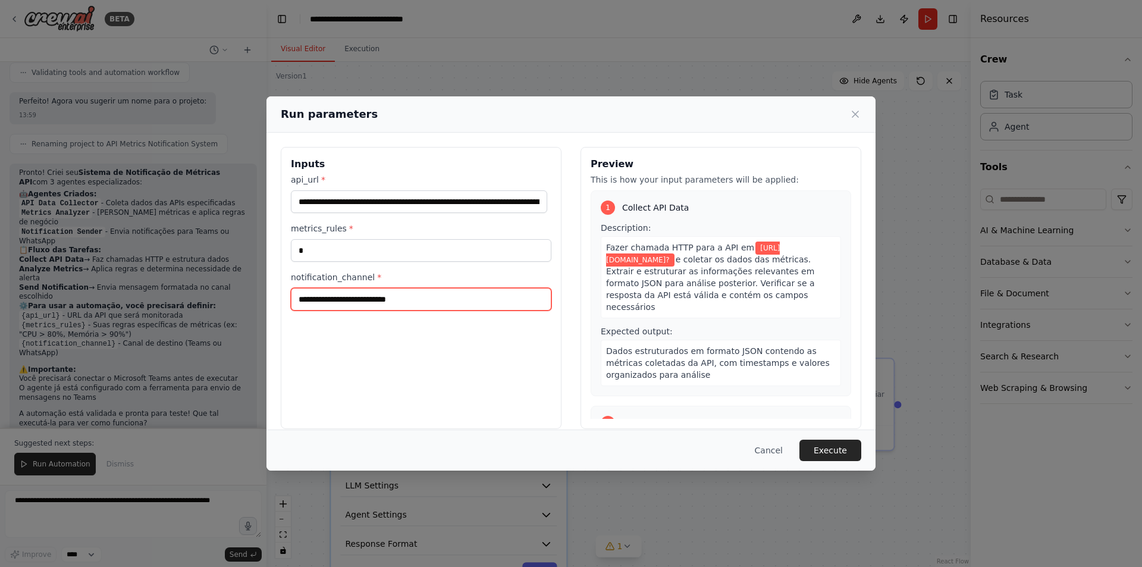
click at [345, 305] on input "notification_channel *" at bounding box center [421, 299] width 260 height 23
drag, startPoint x: 327, startPoint y: 300, endPoint x: 329, endPoint y: 312, distance: 12.1
click at [328, 300] on input "notification_channel *" at bounding box center [421, 299] width 260 height 23
type input "*****"
click at [825, 448] on button "Execute" at bounding box center [830, 449] width 62 height 21
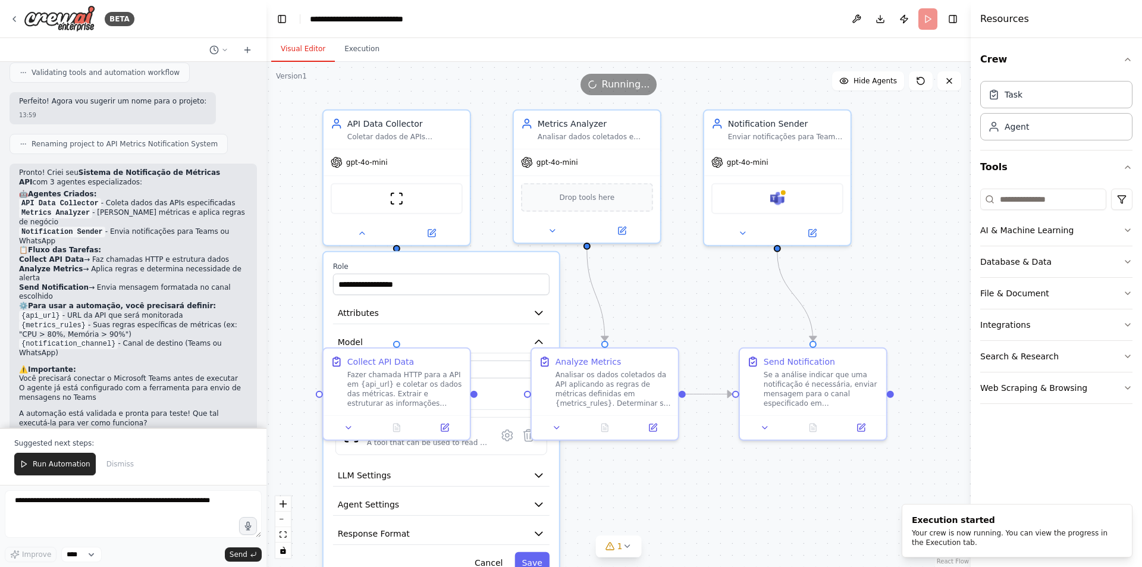
drag, startPoint x: 646, startPoint y: 508, endPoint x: 646, endPoint y: 499, distance: 8.3
click at [646, 505] on div ".deletable-edge-delete-btn { width: 20px; height: 20px; border: 0px solid #ffff…" at bounding box center [618, 314] width 704 height 505
click at [534, 560] on button "Save" at bounding box center [531, 559] width 34 height 21
